Goal: Task Accomplishment & Management: Manage account settings

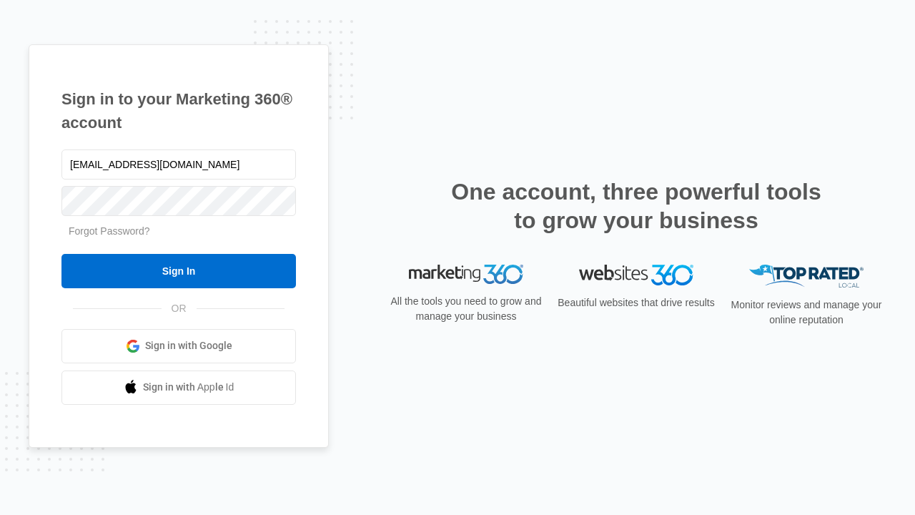
type input "dankie614@gmail.com"
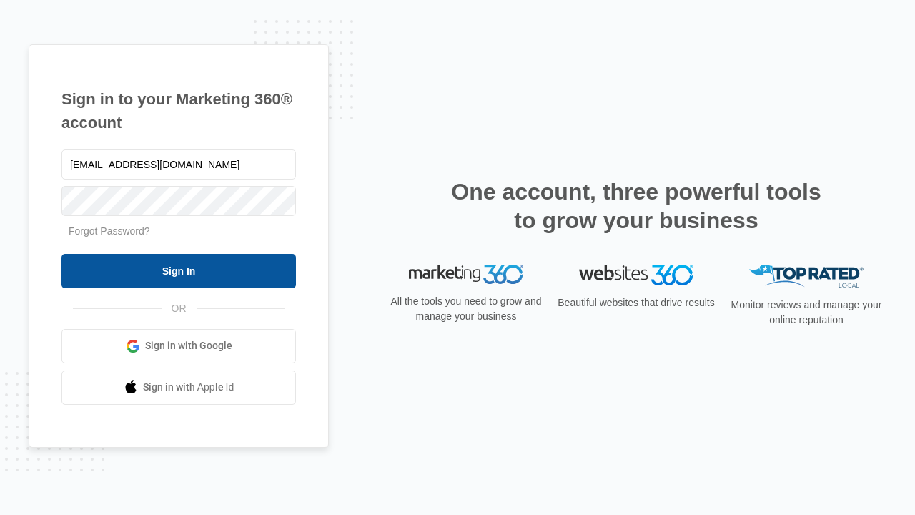
click at [179, 270] on input "Sign In" at bounding box center [178, 271] width 235 height 34
